Goal: Task Accomplishment & Management: Manage account settings

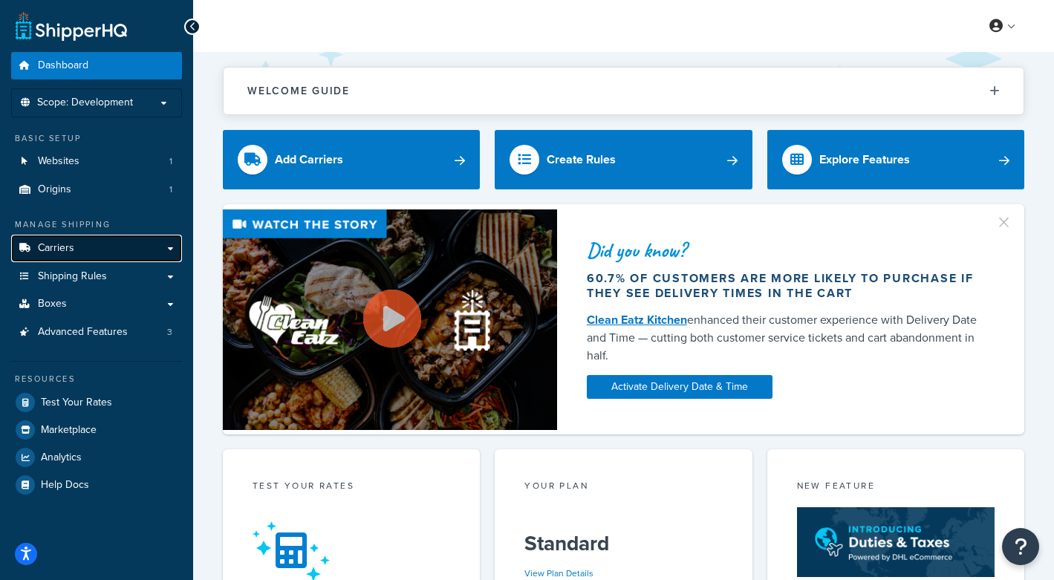
click at [172, 250] on link "Carriers" at bounding box center [96, 248] width 171 height 27
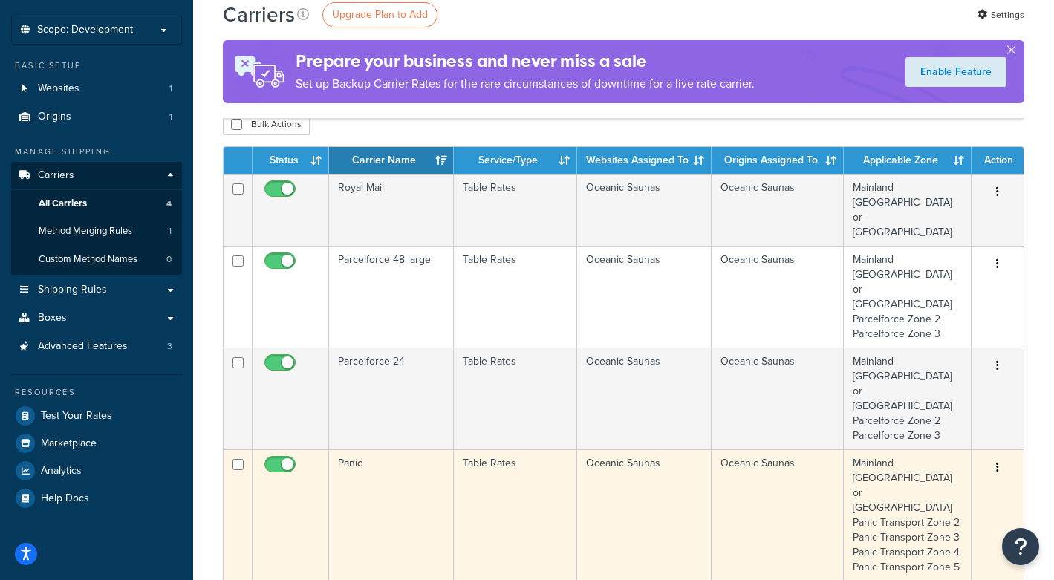
scroll to position [71, 0]
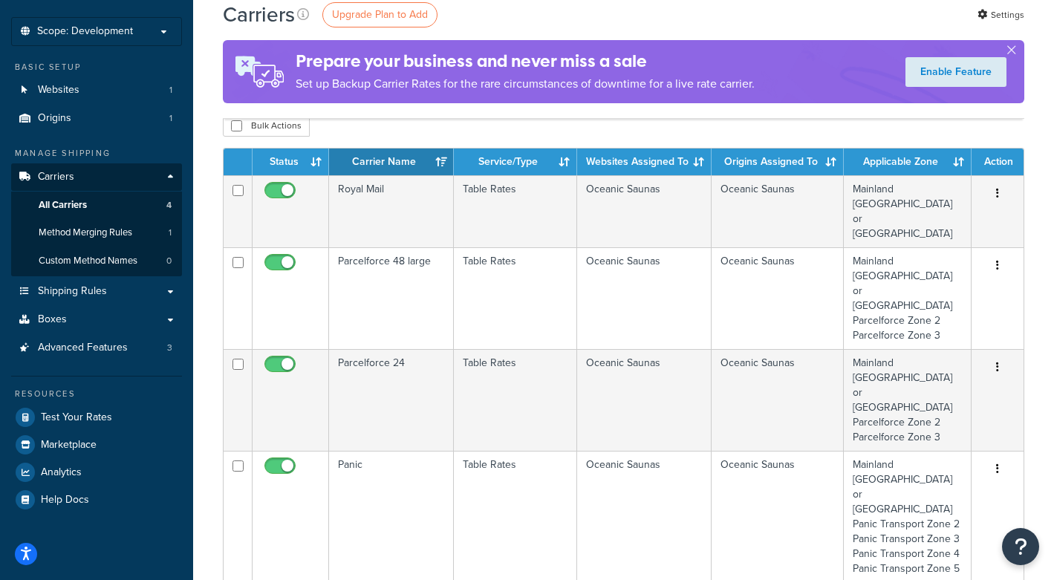
click at [374, 130] on div "Bulk Actions Duplicate [GEOGRAPHIC_DATA]" at bounding box center [624, 125] width 802 height 22
click at [350, 133] on div "Bulk Actions Duplicate [GEOGRAPHIC_DATA]" at bounding box center [624, 125] width 802 height 22
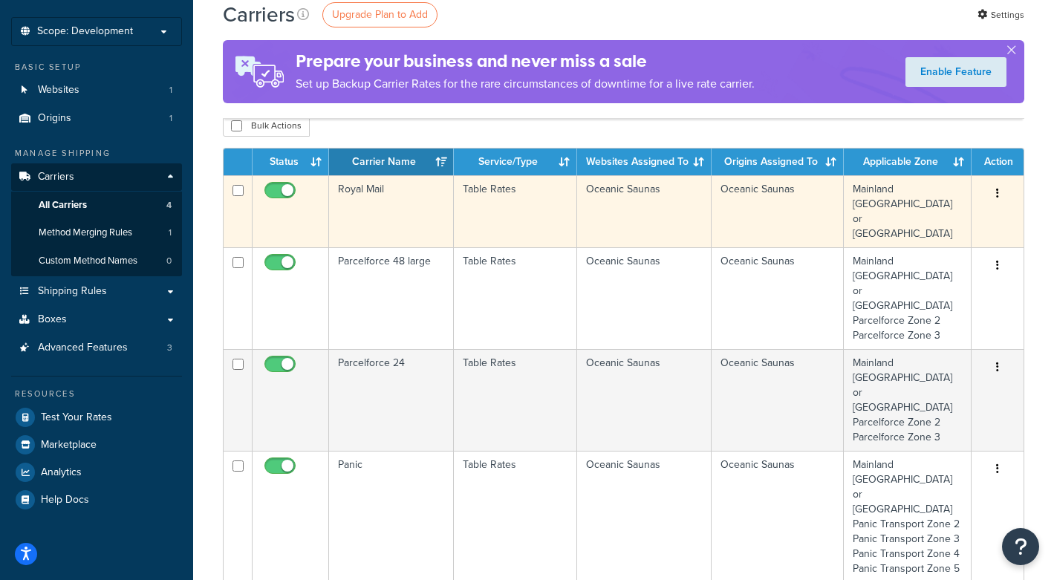
click at [369, 182] on td "Royal Mail" at bounding box center [391, 211] width 125 height 72
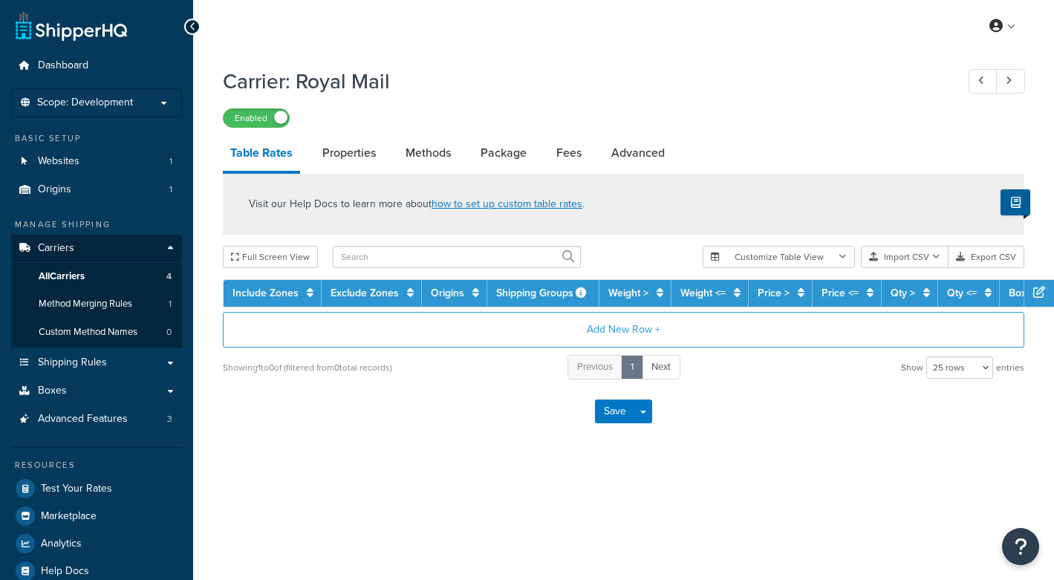
select select "25"
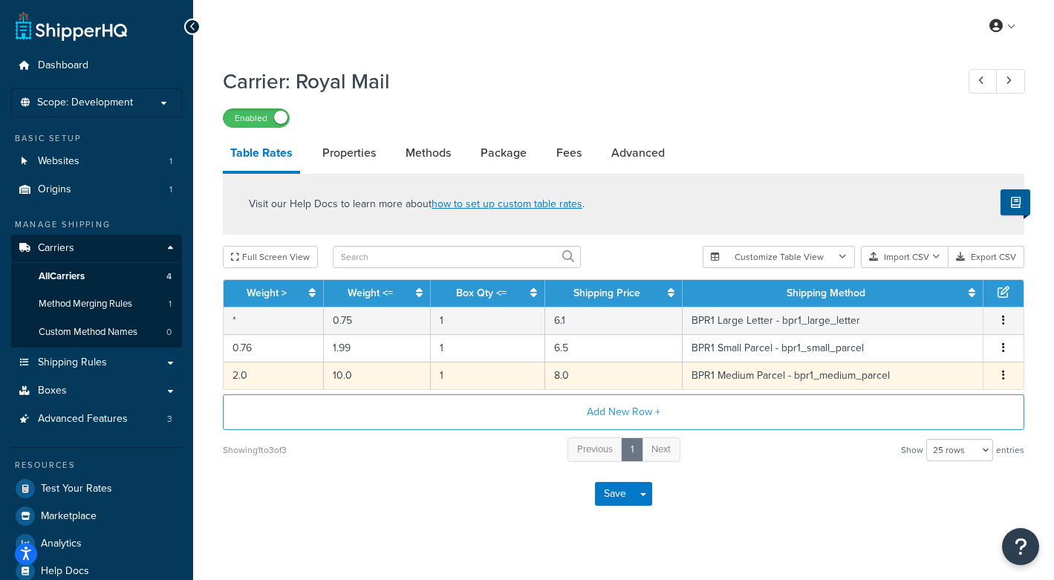
click at [828, 378] on td "BPR1 Medium Parcel - bpr1_medium_parcel" at bounding box center [833, 375] width 301 height 27
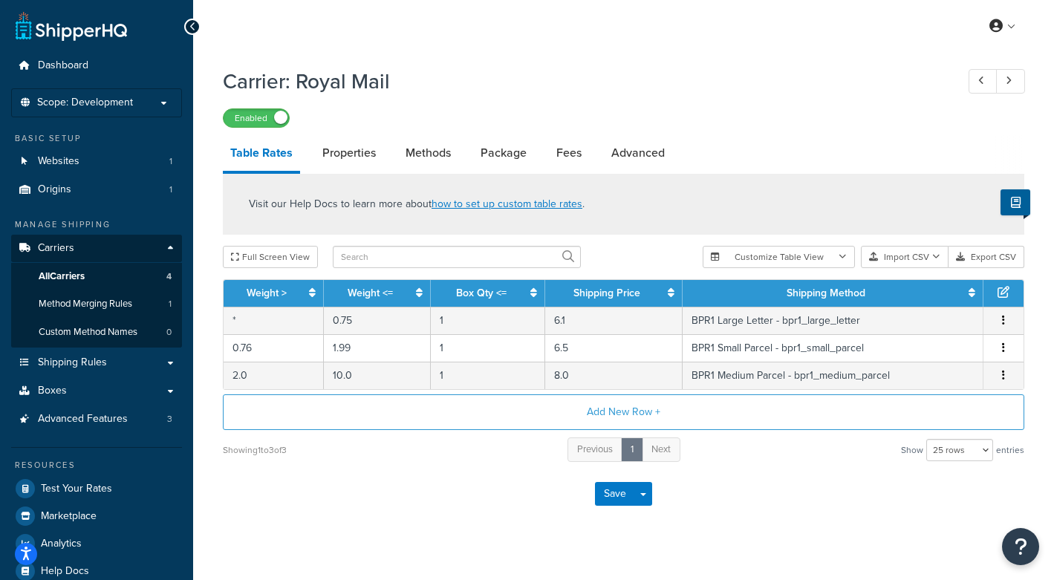
select select "170163"
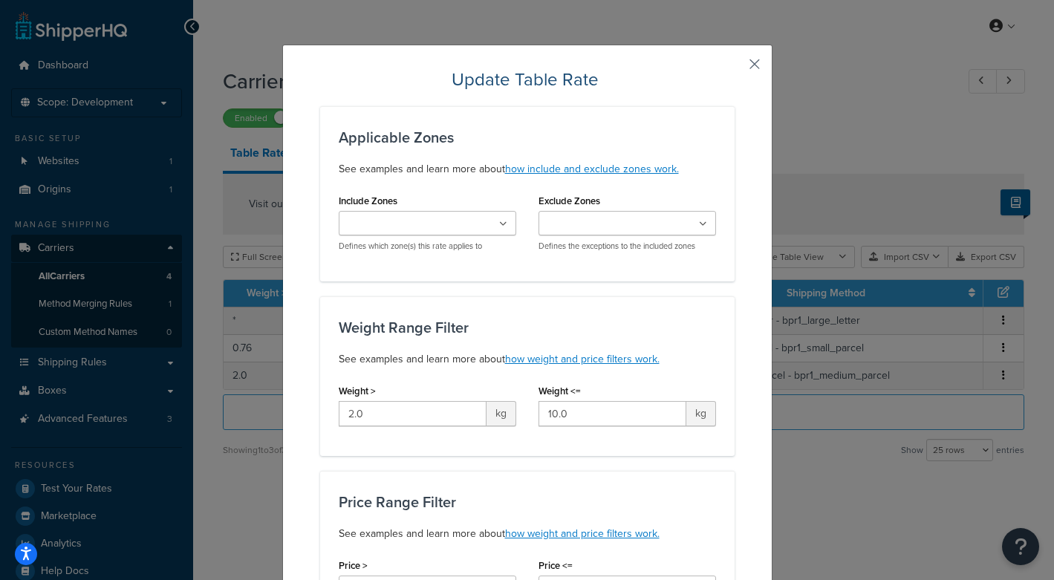
click at [735, 68] on button "button" at bounding box center [733, 70] width 4 height 4
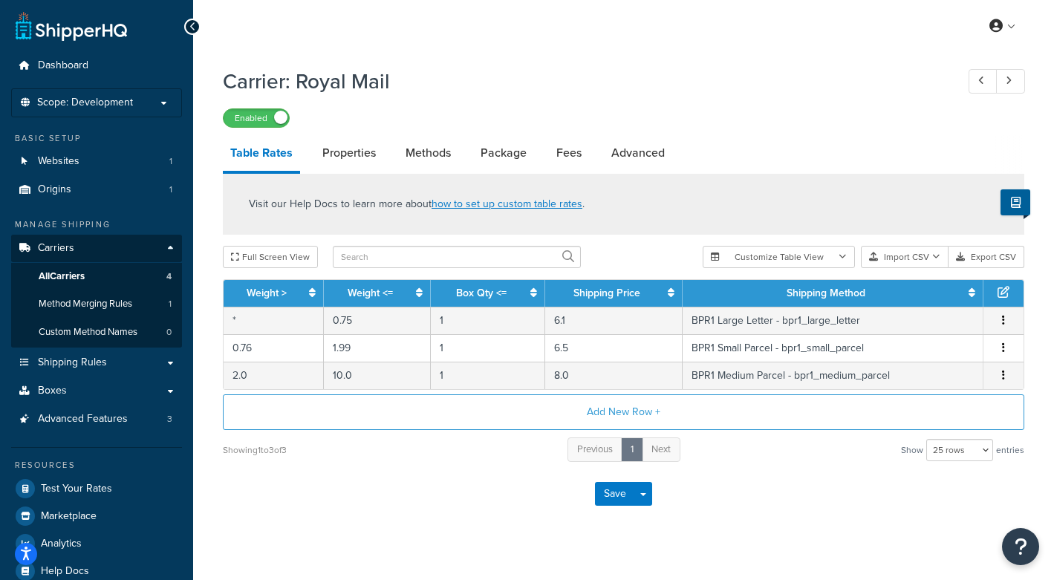
click at [751, 62] on div "Carrier: Royal Mail Enabled" at bounding box center [624, 93] width 802 height 68
click at [366, 149] on link "Properties" at bounding box center [349, 153] width 68 height 36
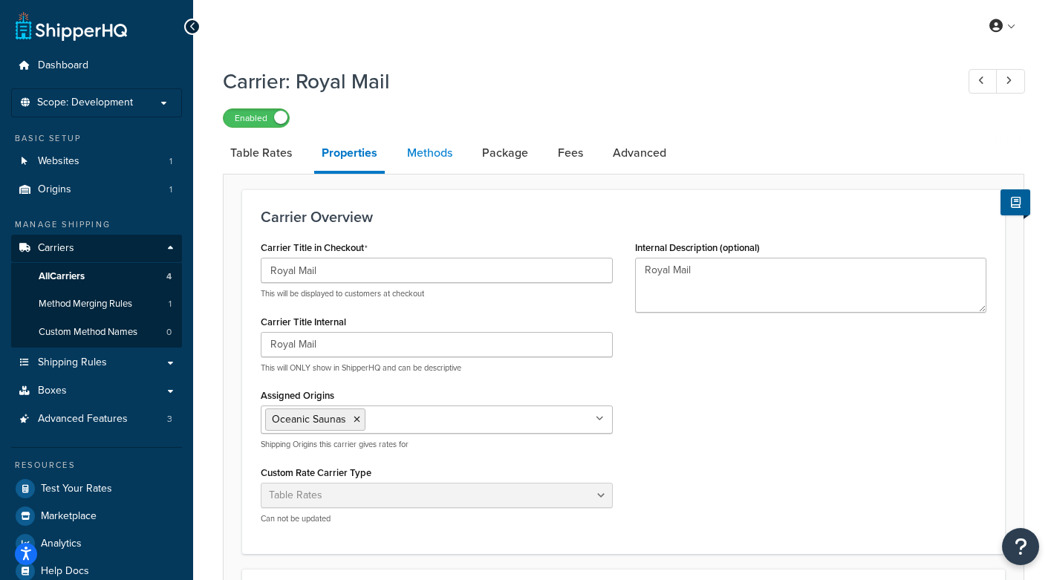
click at [414, 152] on link "Methods" at bounding box center [430, 153] width 60 height 36
select select "25"
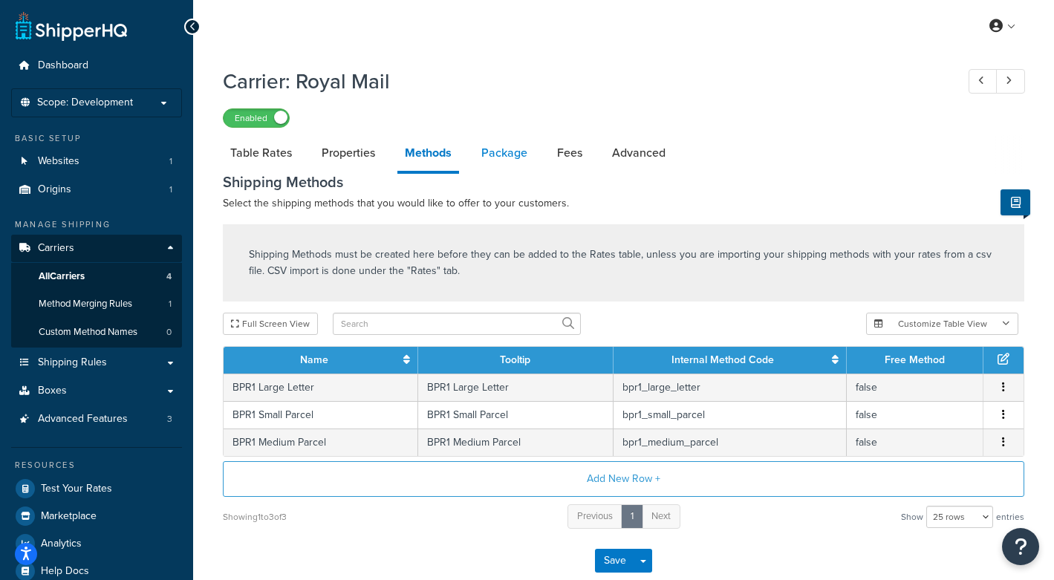
click at [493, 169] on link "Package" at bounding box center [504, 153] width 61 height 36
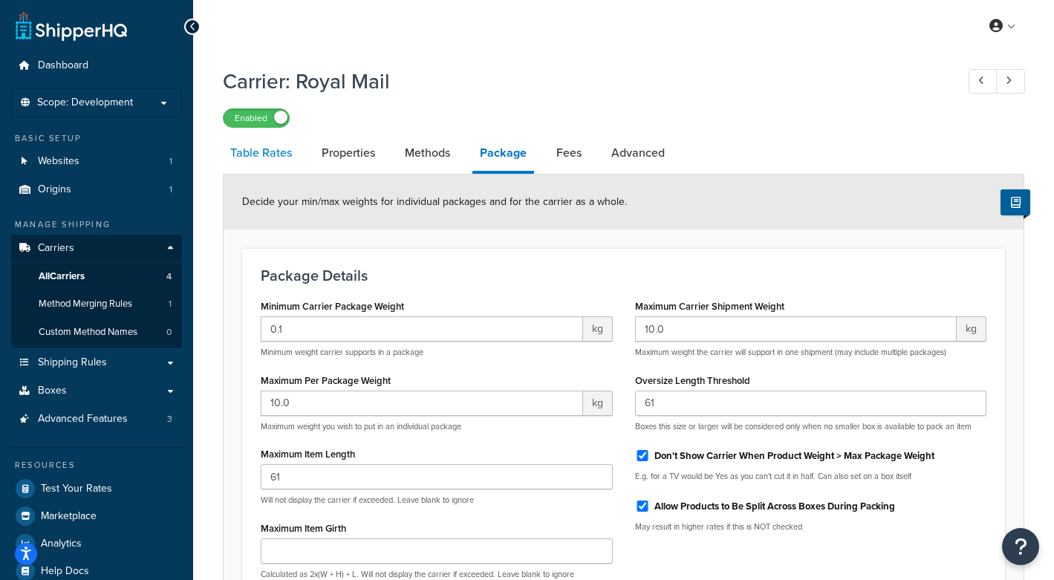
click at [262, 161] on link "Table Rates" at bounding box center [261, 153] width 77 height 36
select select "25"
